Goal: Task Accomplishment & Management: Use online tool/utility

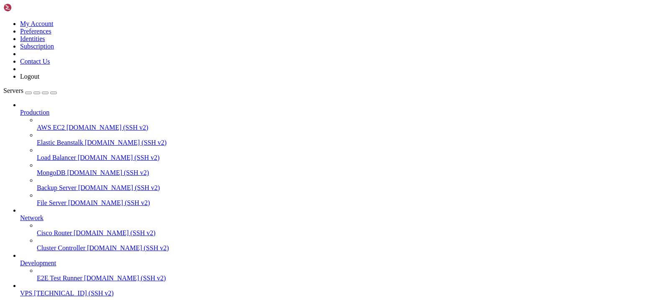
click at [32, 290] on span "VPS" at bounding box center [26, 293] width 12 height 7
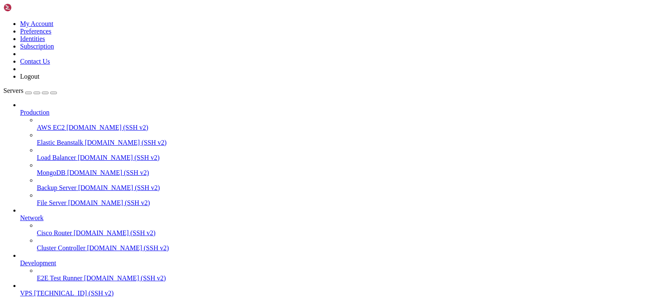
drag, startPoint x: 211, startPoint y: 674, endPoint x: 105, endPoint y: 636, distance: 113.0
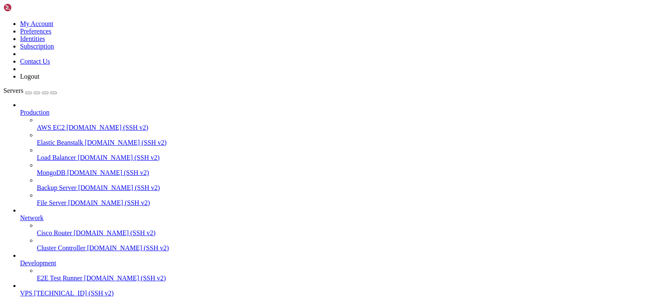
scroll to position [964, 0]
drag, startPoint x: 91, startPoint y: 535, endPoint x: 56, endPoint y: 534, distance: 34.7
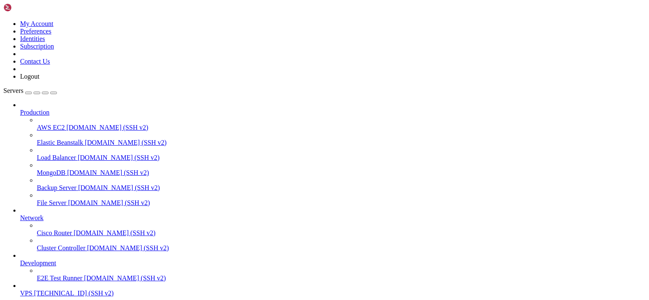
scroll to position [2485, 0]
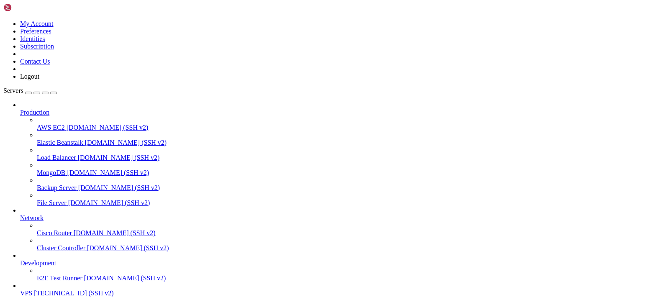
drag, startPoint x: 226, startPoint y: 690, endPoint x: 8, endPoint y: 692, distance: 217.6
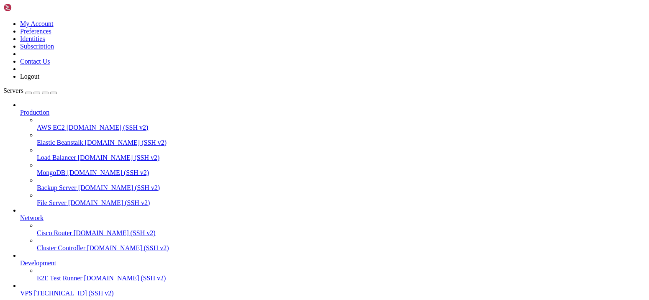
scroll to position [8, 2]
drag, startPoint x: 431, startPoint y: 15, endPoint x: 425, endPoint y: 25, distance: 11.8
